Goal: Download file/media

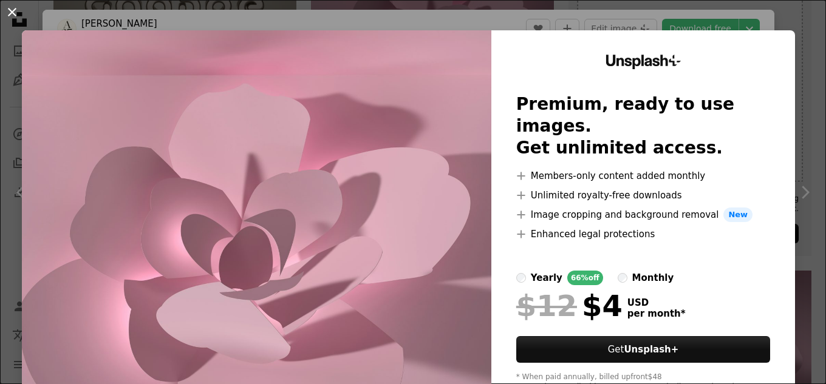
click at [7, 5] on button "An X shape" at bounding box center [12, 12] width 15 height 15
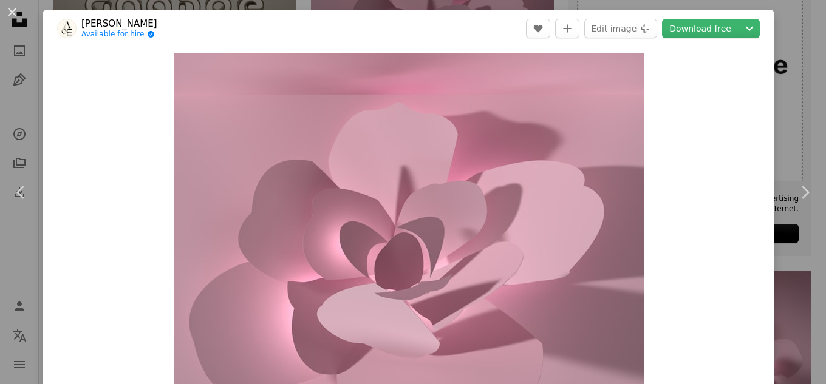
click at [12, 7] on button "An X shape" at bounding box center [12, 12] width 15 height 15
